Goal: Task Accomplishment & Management: Use online tool/utility

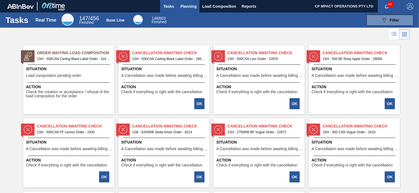
click at [183, 4] on span "Planning" at bounding box center [188, 6] width 16 height 7
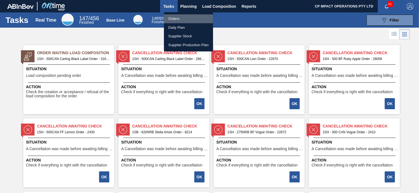
click at [174, 19] on li "Orders" at bounding box center [188, 18] width 49 height 9
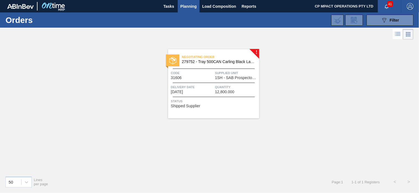
click at [203, 62] on span "279752 - Tray 500CAN Carling Black Label R" at bounding box center [218, 62] width 73 height 4
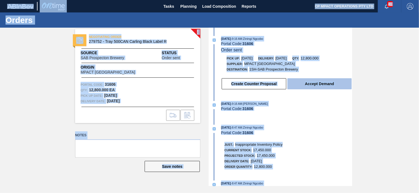
click at [336, 86] on button "Accept Demand" at bounding box center [319, 83] width 64 height 11
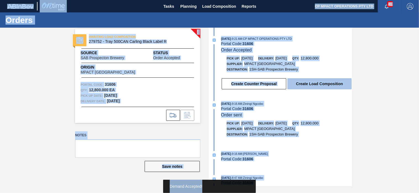
click at [324, 85] on button "Create Load Composition" at bounding box center [319, 83] width 64 height 11
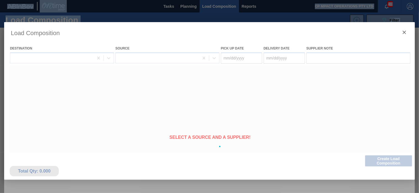
type Date "[DATE]"
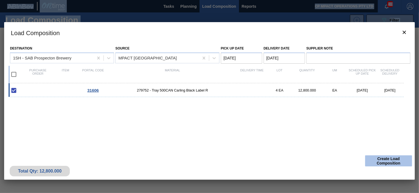
click at [391, 163] on button "Create Load Composition" at bounding box center [388, 160] width 47 height 11
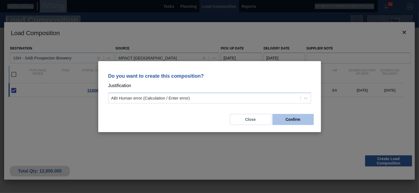
click at [292, 121] on button "Confirm" at bounding box center [292, 119] width 41 height 11
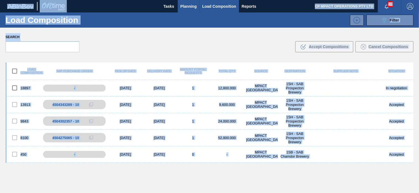
click at [189, 7] on span "Planning" at bounding box center [188, 6] width 16 height 7
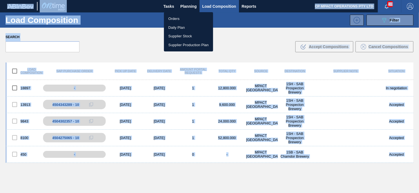
click at [178, 20] on li "Orders" at bounding box center [188, 18] width 49 height 9
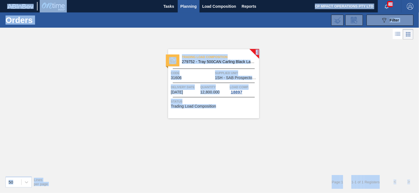
click at [310, 91] on div "! Trading Load Composition 279752 - Tray 500CAN Carling Black Label R Code 3160…" at bounding box center [209, 106] width 419 height 131
drag, startPoint x: 263, startPoint y: 124, endPoint x: 261, endPoint y: 127, distance: 3.8
click at [263, 124] on div "! Trading Load Composition 279752 - Tray 500CAN Carling Black Label R Code 3160…" at bounding box center [209, 106] width 419 height 131
click at [230, 140] on div "! Trading Load Composition 279752 - Tray 500CAN Carling Black Label R Code 3160…" at bounding box center [209, 106] width 419 height 131
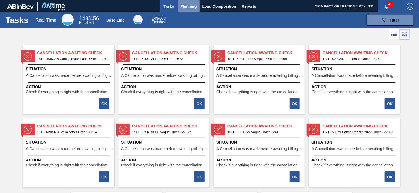
click at [190, 7] on span "Planning" at bounding box center [188, 6] width 16 height 7
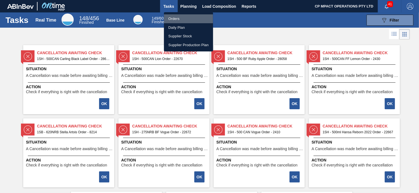
click at [178, 17] on li "Orders" at bounding box center [188, 18] width 49 height 9
